Goal: Navigation & Orientation: Find specific page/section

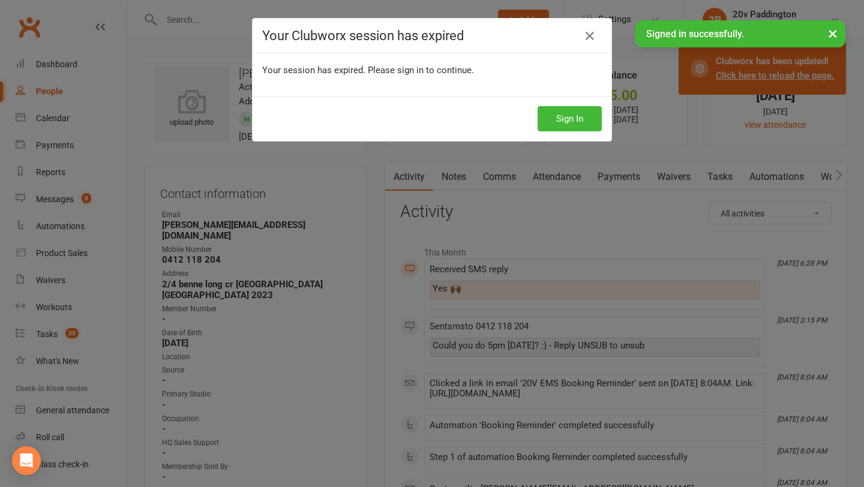
click at [565, 100] on div "Sign In" at bounding box center [432, 119] width 359 height 44
click at [559, 115] on button "Sign In" at bounding box center [570, 118] width 64 height 25
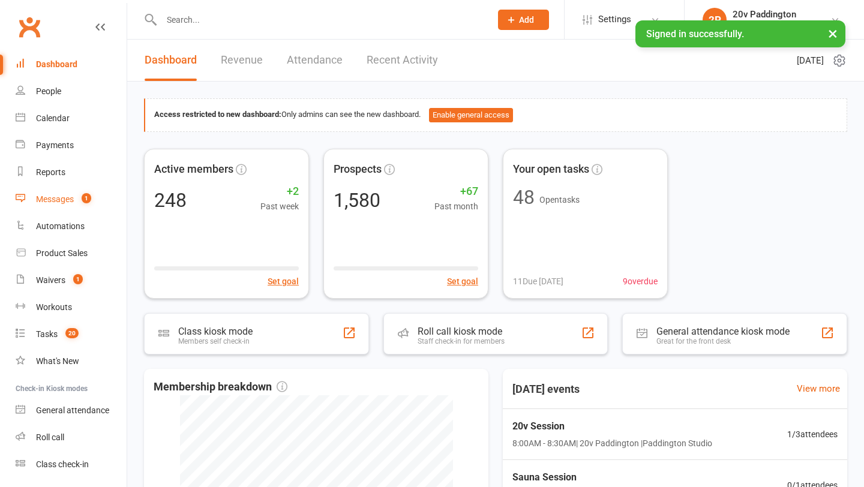
click at [65, 205] on link "Messages 1" at bounding box center [71, 199] width 111 height 27
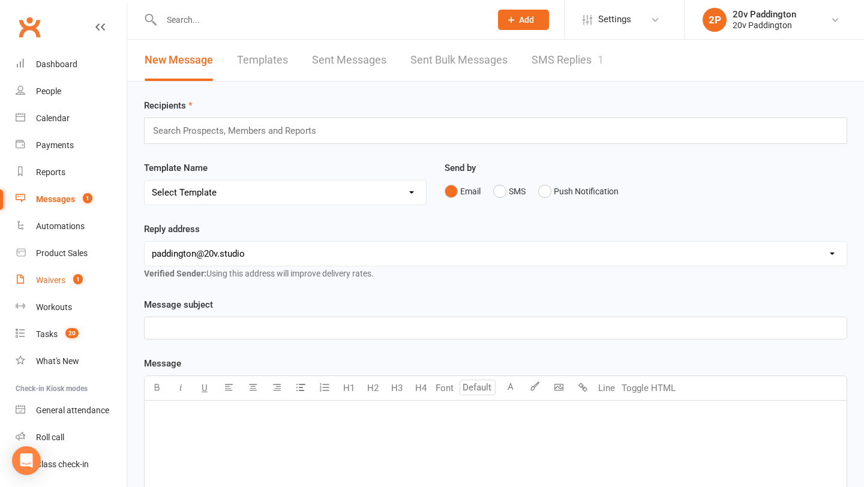
click at [62, 280] on div "Waivers" at bounding box center [50, 280] width 29 height 10
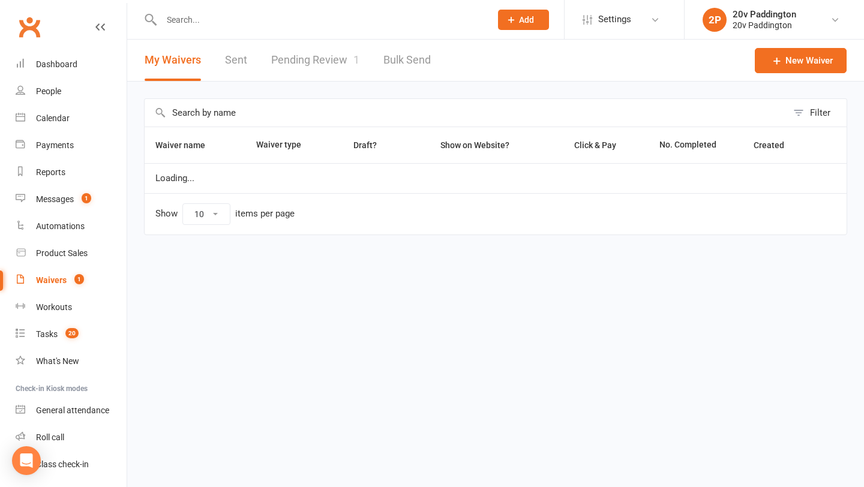
select select "100"
click at [317, 59] on link "Pending Review 1" at bounding box center [315, 60] width 88 height 41
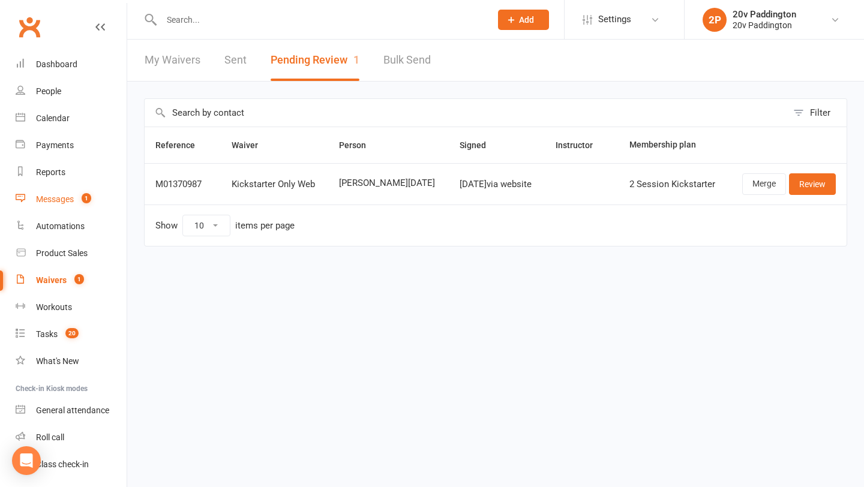
click at [62, 202] on div "Messages" at bounding box center [55, 199] width 38 height 10
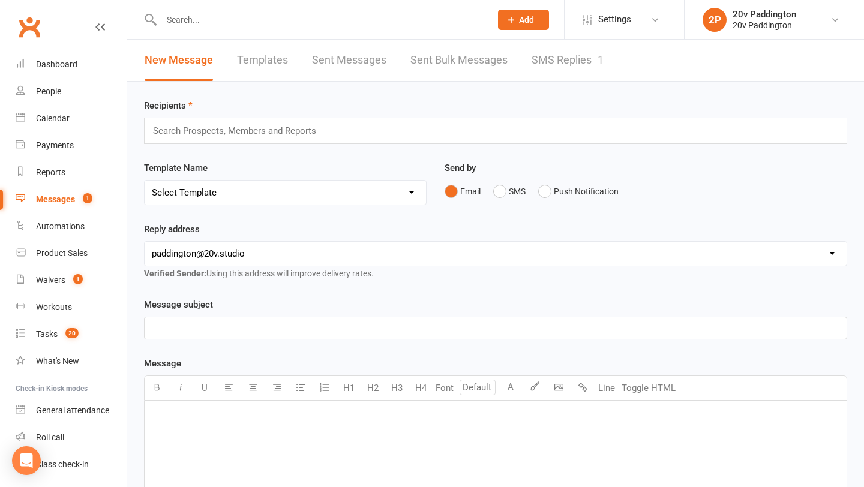
click at [561, 58] on link "SMS Replies 1" at bounding box center [568, 60] width 72 height 41
